Goal: Information Seeking & Learning: Learn about a topic

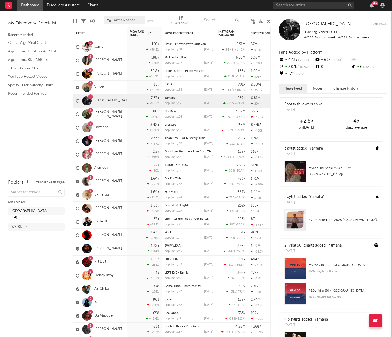
click at [23, 212] on div "Rising West Coast ( 14 )" at bounding box center [36, 214] width 57 height 15
click at [23, 212] on div "Rising West Coast ( 14 )" at bounding box center [30, 214] width 38 height 13
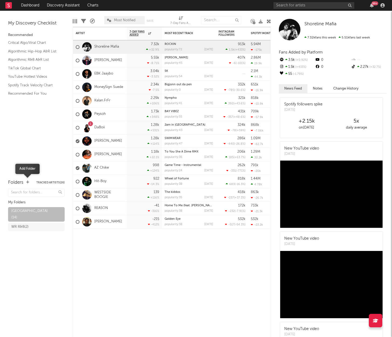
click at [27, 183] on icon "button" at bounding box center [27, 182] width 3 height 3
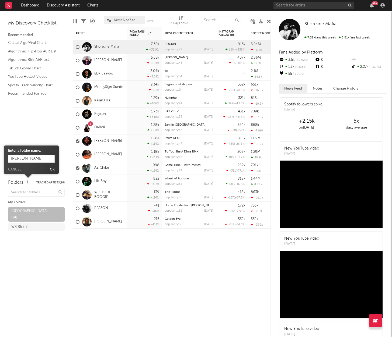
type input "WR Urban"
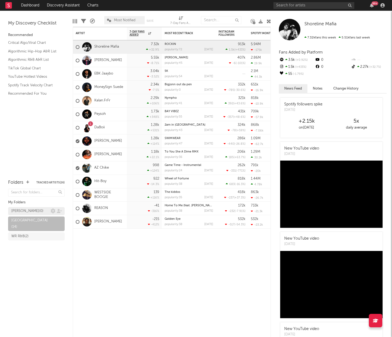
click at [28, 213] on div "WR Urban ( 0 )" at bounding box center [27, 211] width 32 height 6
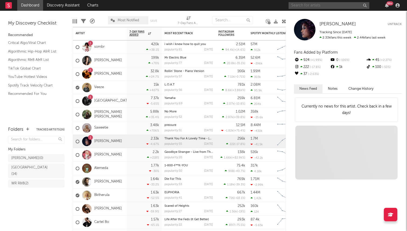
click at [312, 6] on input "text" at bounding box center [329, 5] width 81 height 7
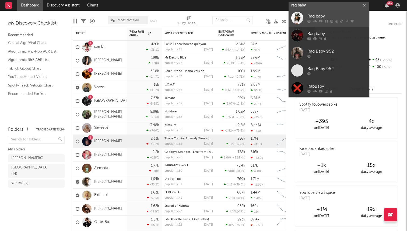
type input "raq baby"
click at [316, 17] on div "Raq baby" at bounding box center [336, 16] width 59 height 6
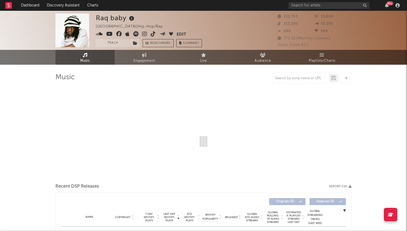
select select "6m"
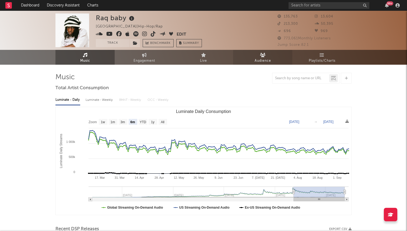
click at [264, 58] on span "Audience" at bounding box center [263, 61] width 16 height 6
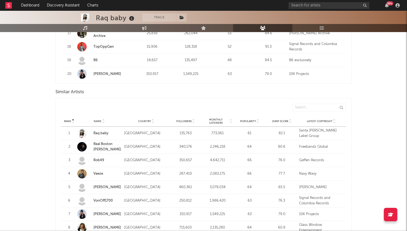
scroll to position [475, 0]
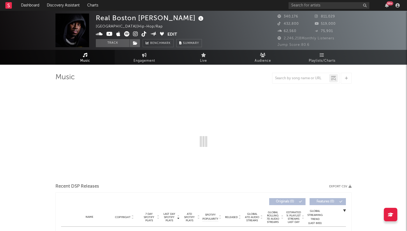
select select "6m"
